Goal: Task Accomplishment & Management: Manage account settings

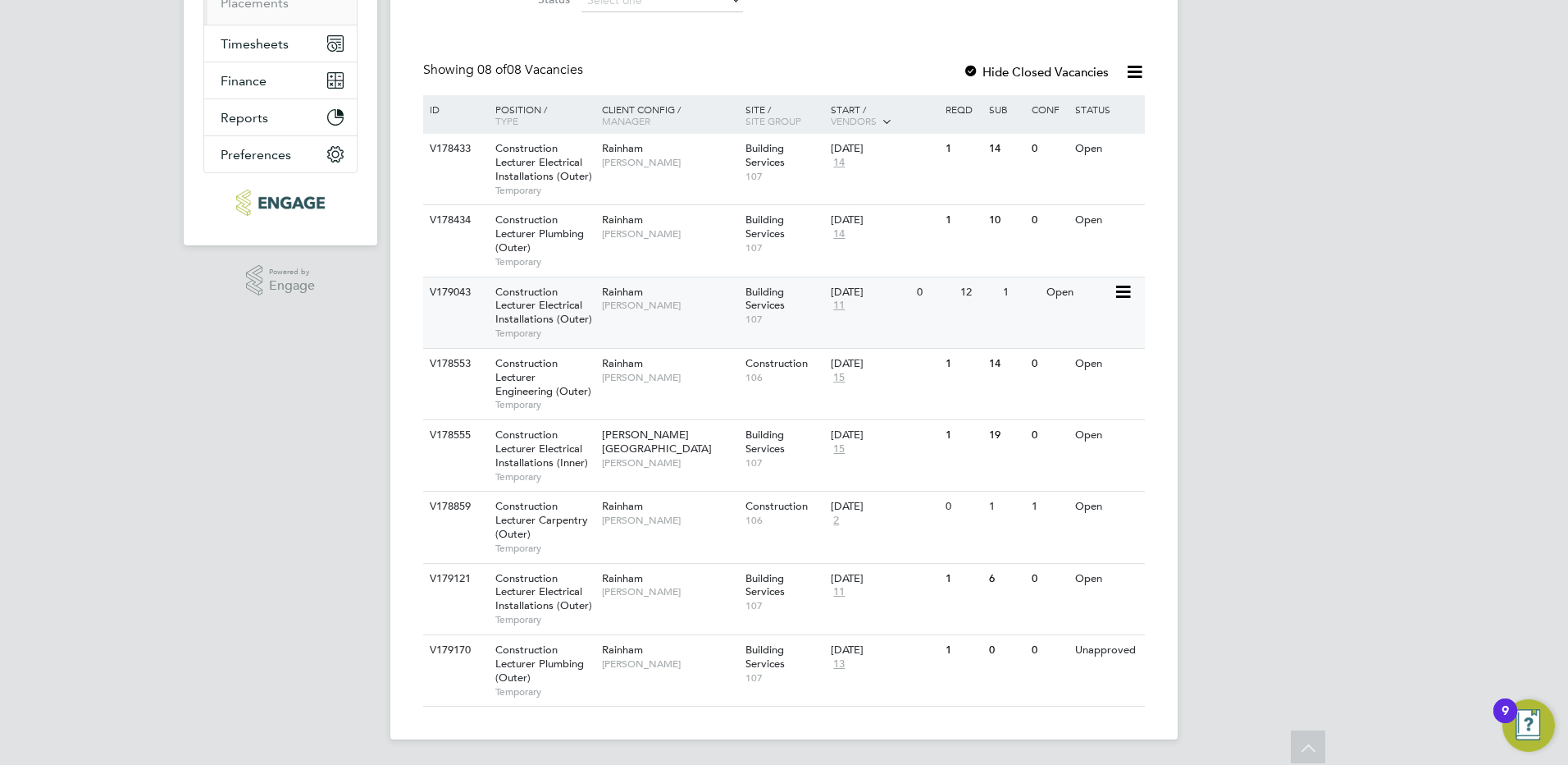
scroll to position [297, 0]
click at [552, 603] on span "Construction Lecturer Electrical Installations (Outer)" at bounding box center [543, 591] width 96 height 42
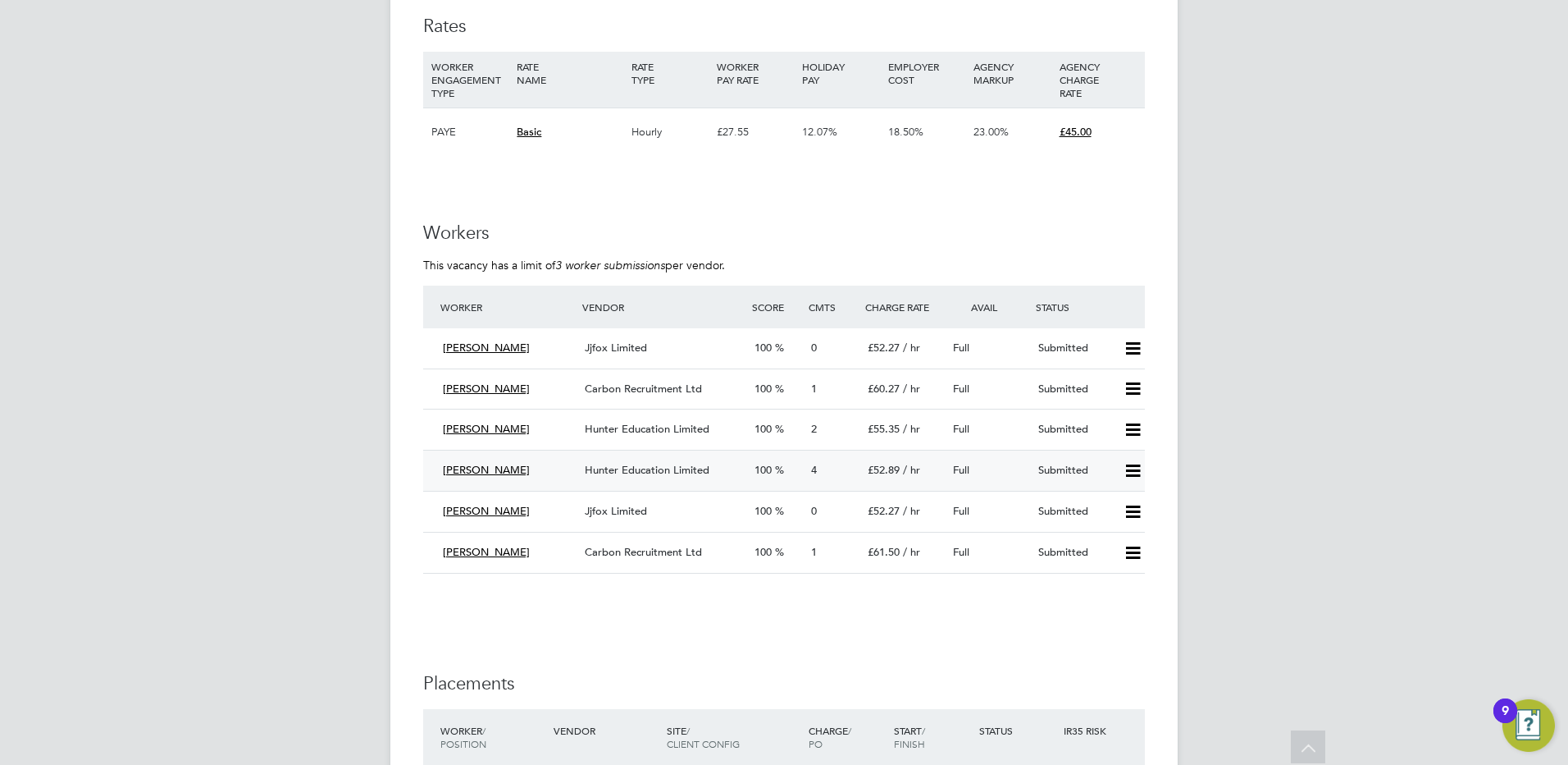
click at [1131, 472] on icon at bounding box center [1133, 471] width 20 height 13
click at [1100, 503] on li "Offer" at bounding box center [1110, 506] width 57 height 23
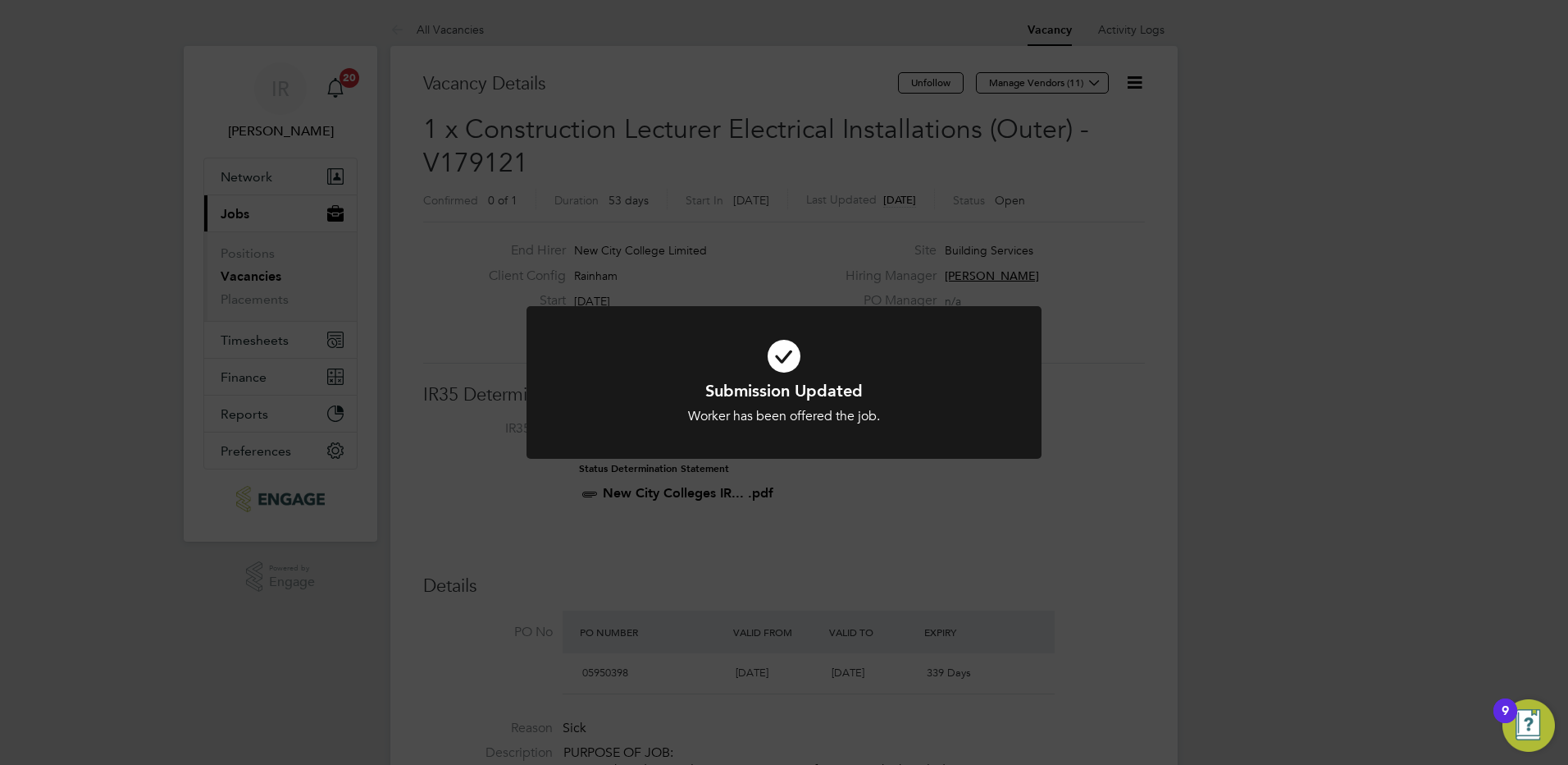
click at [514, 143] on div "Submission Updated Worker has been offered the job. Cancel Okay" at bounding box center [784, 382] width 1568 height 765
